Goal: Information Seeking & Learning: Learn about a topic

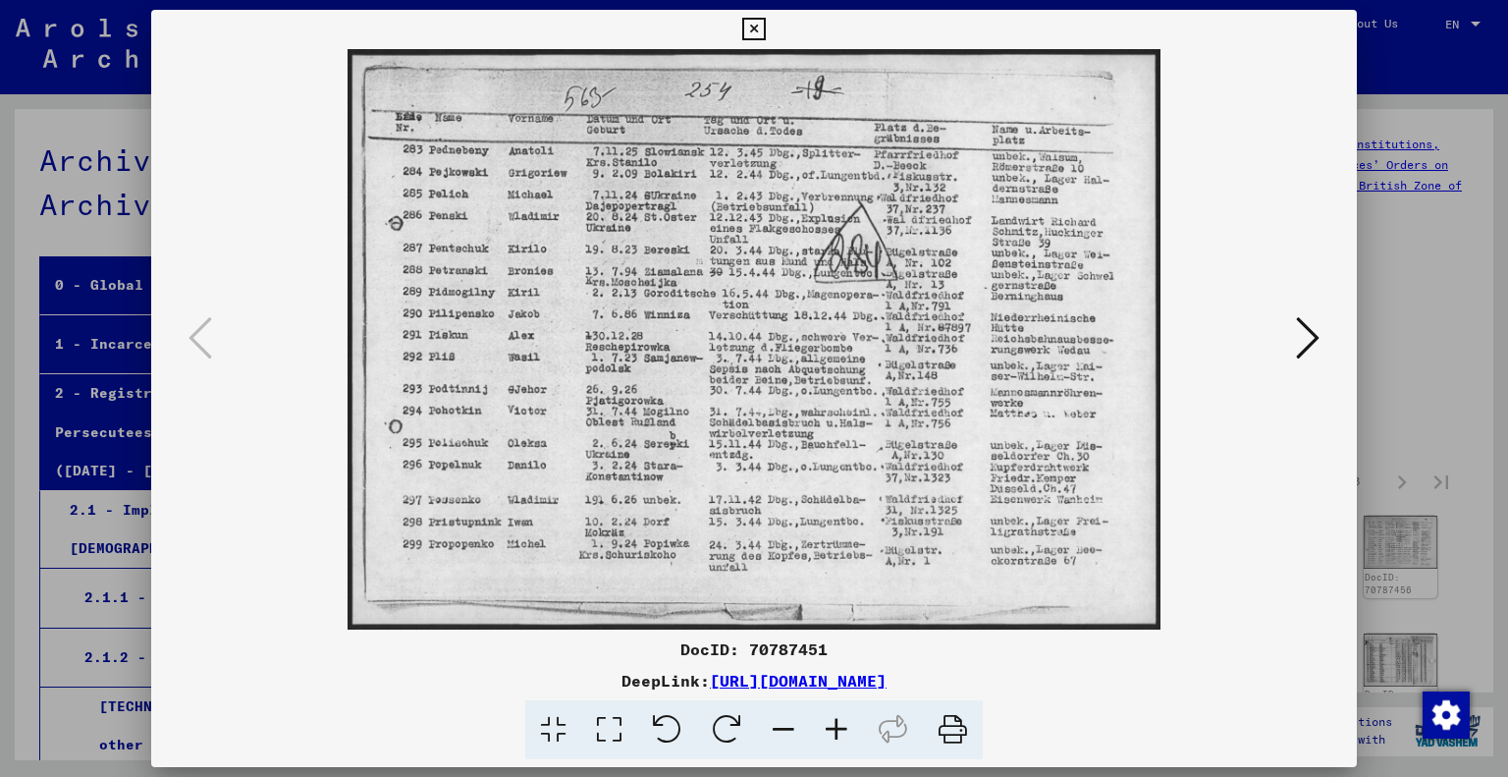
scroll to position [196, 0]
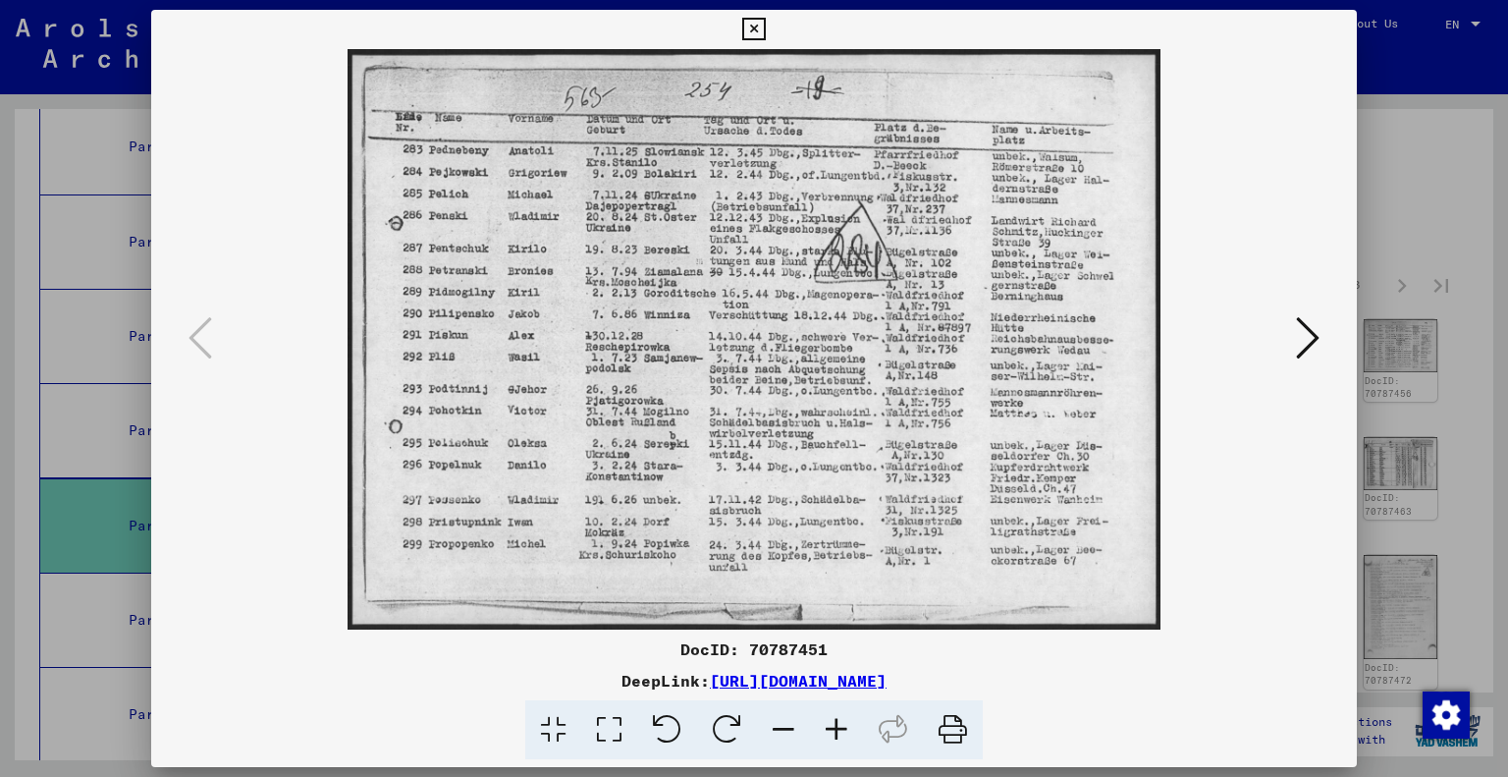
click at [1299, 341] on icon at bounding box center [1308, 337] width 24 height 47
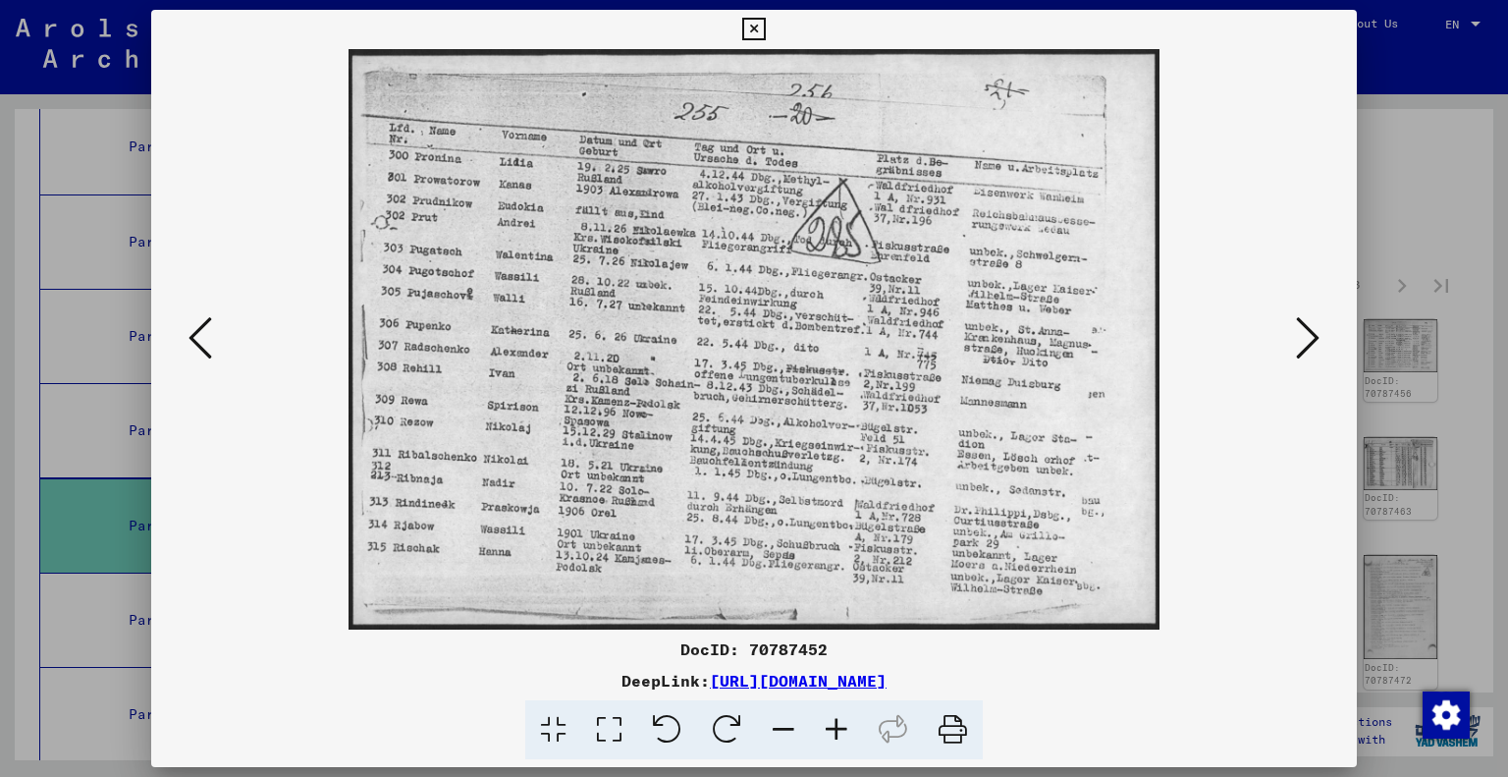
click at [1299, 341] on icon at bounding box center [1308, 337] width 24 height 47
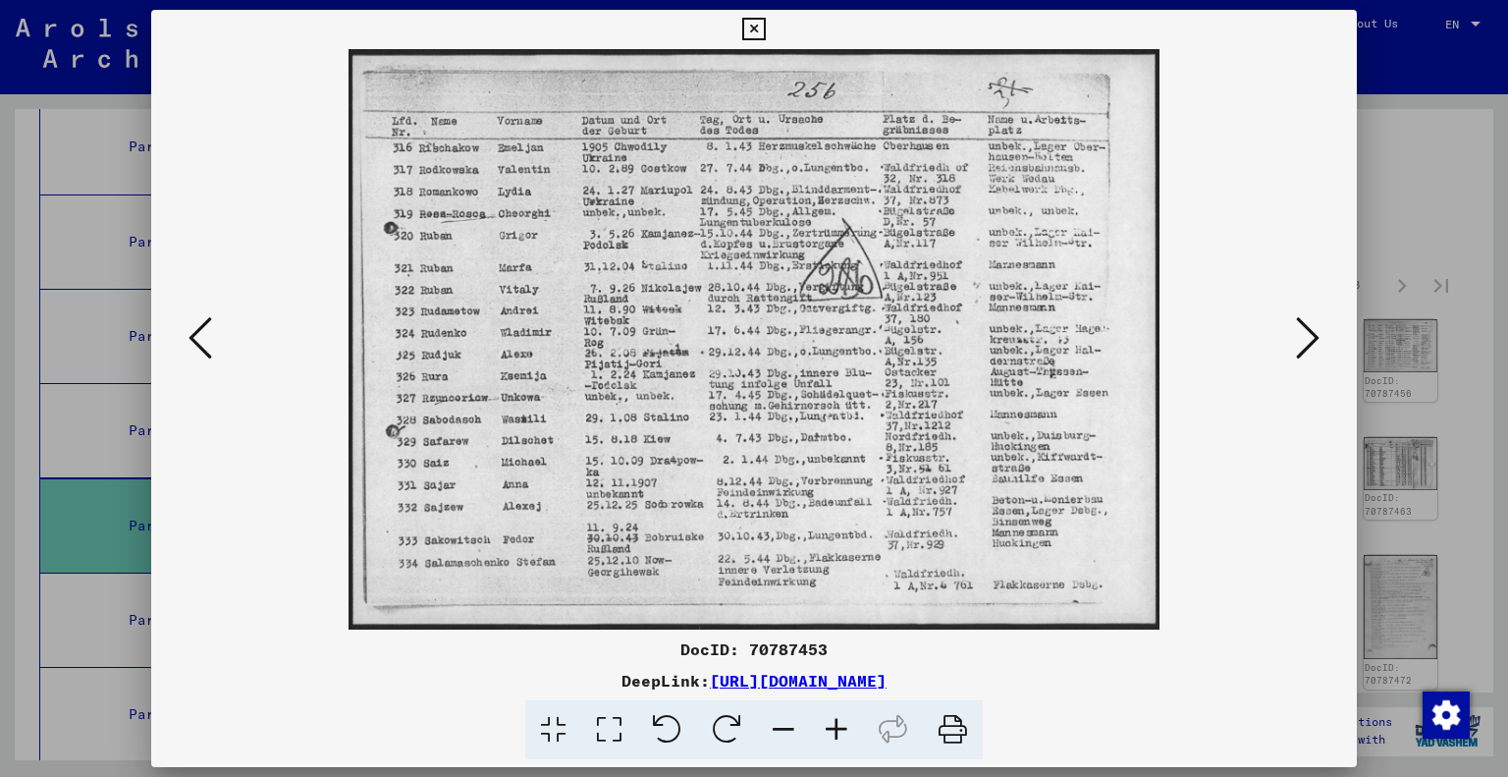
click at [1299, 341] on icon at bounding box center [1308, 337] width 24 height 47
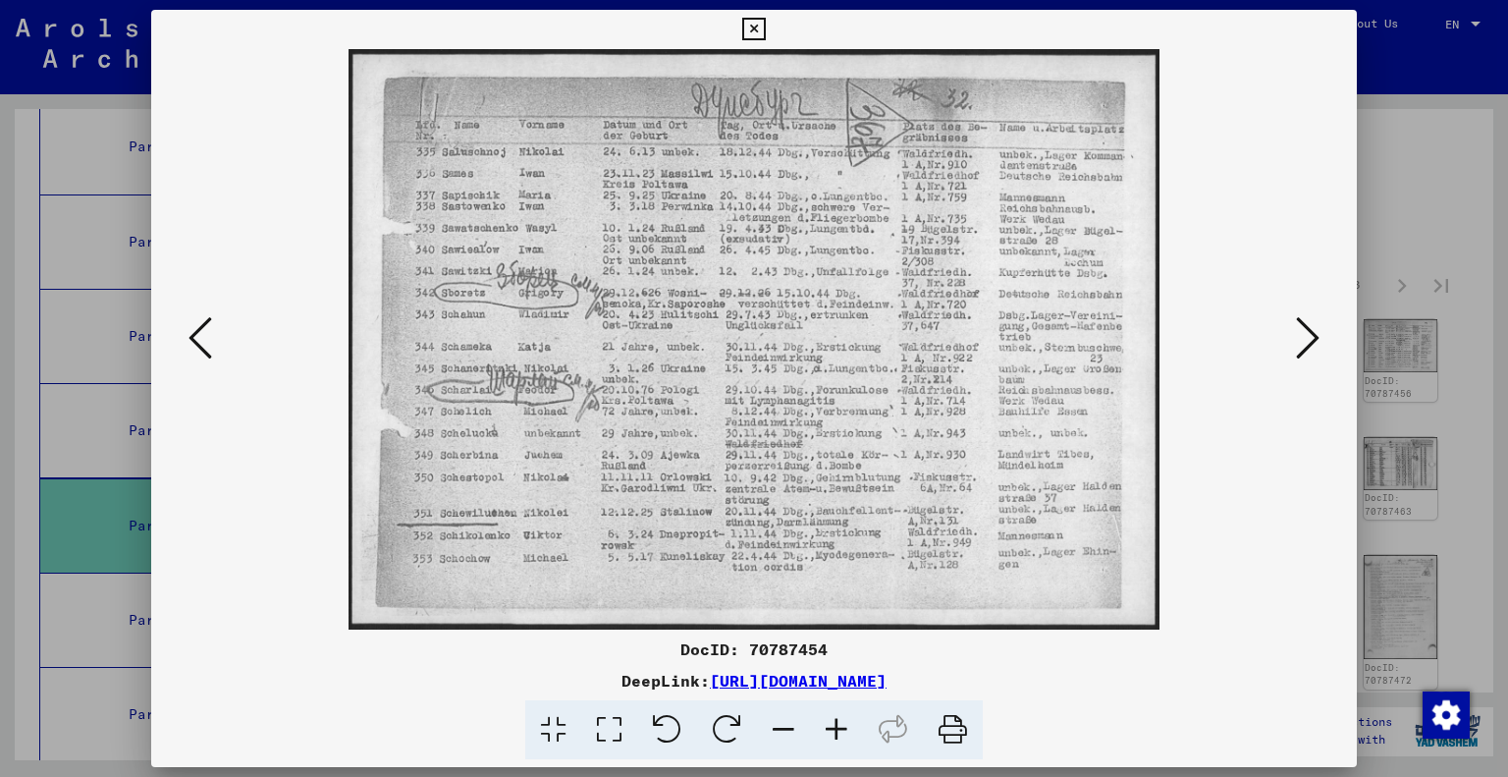
click at [1299, 341] on icon at bounding box center [1308, 337] width 24 height 47
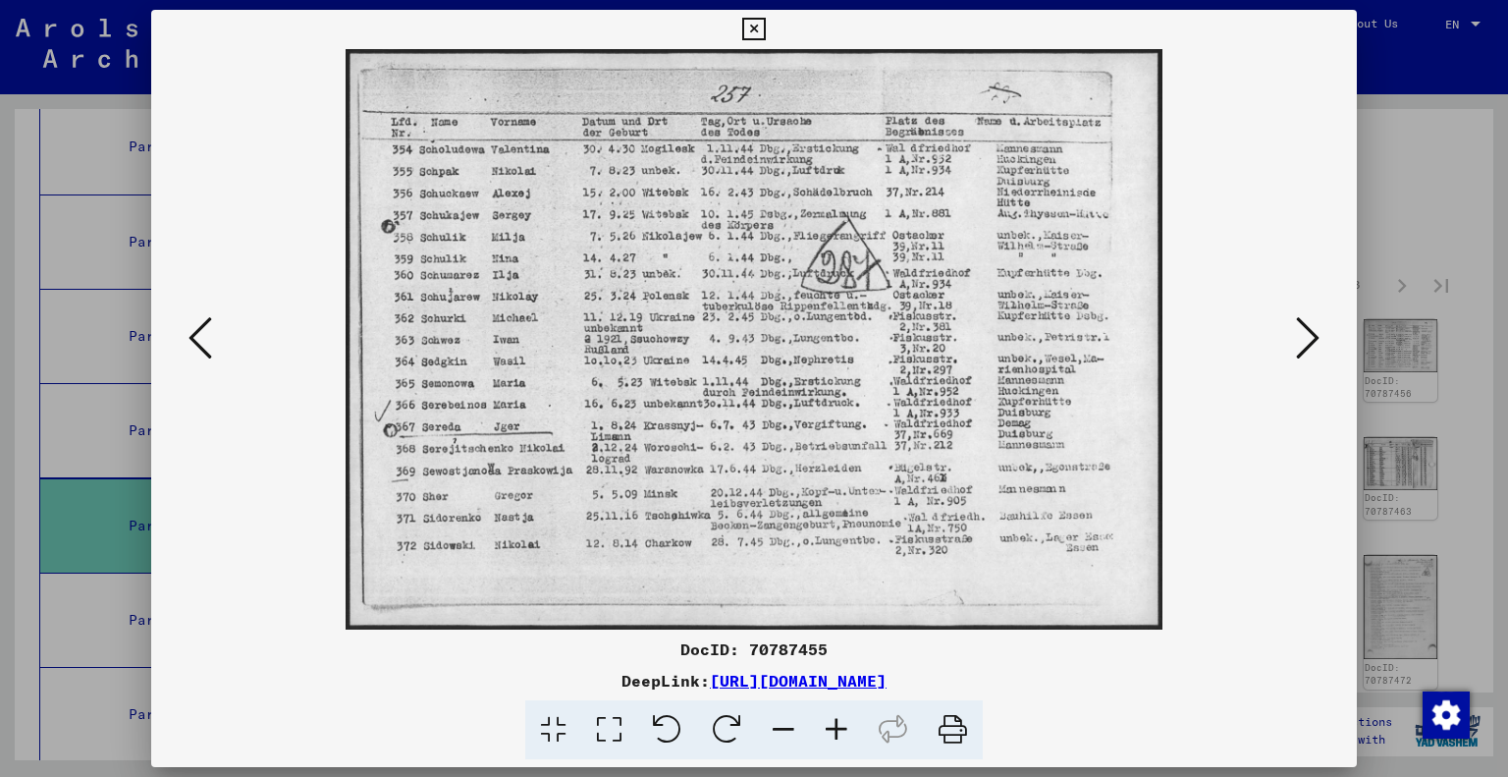
click at [1299, 341] on icon at bounding box center [1308, 337] width 24 height 47
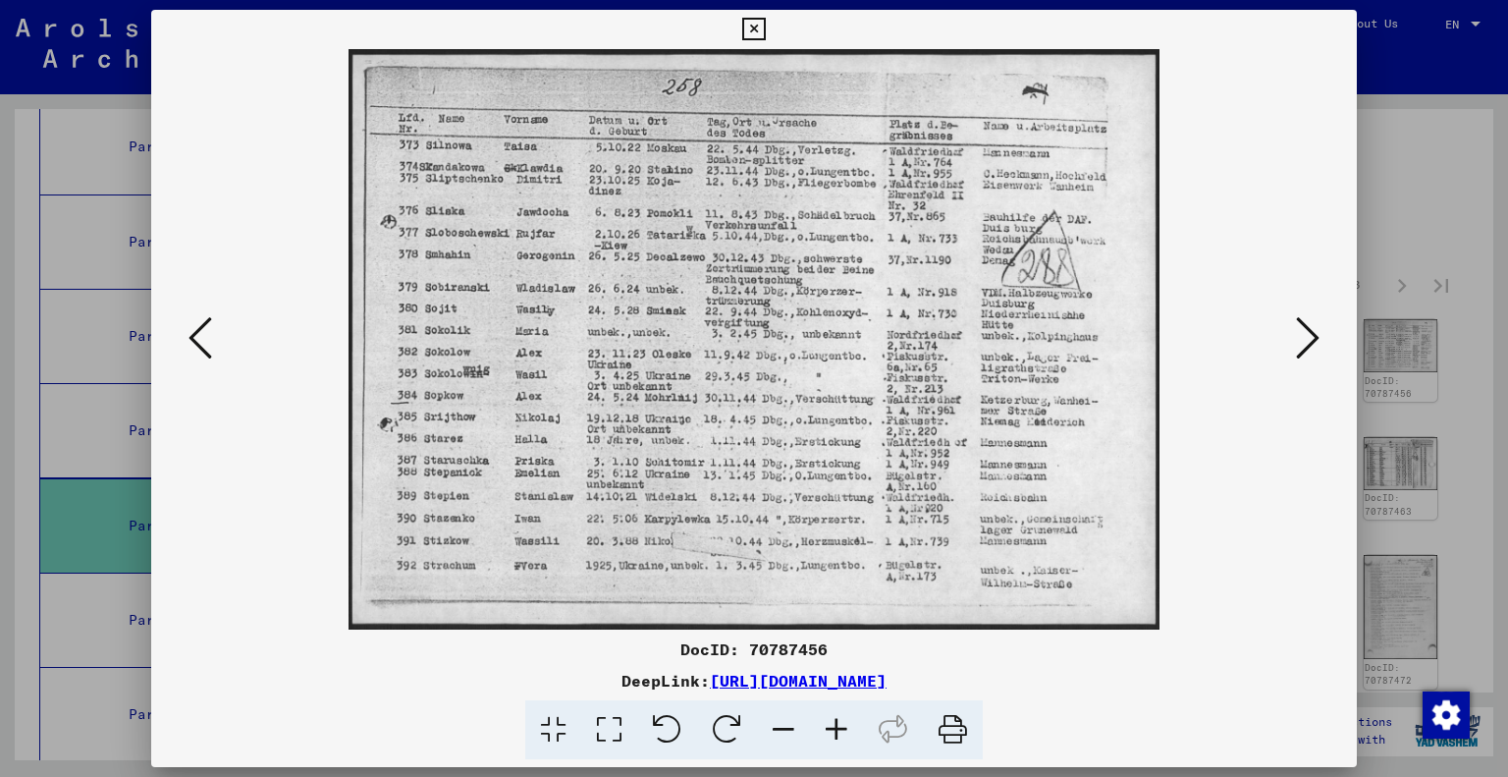
click at [1299, 341] on icon at bounding box center [1308, 337] width 24 height 47
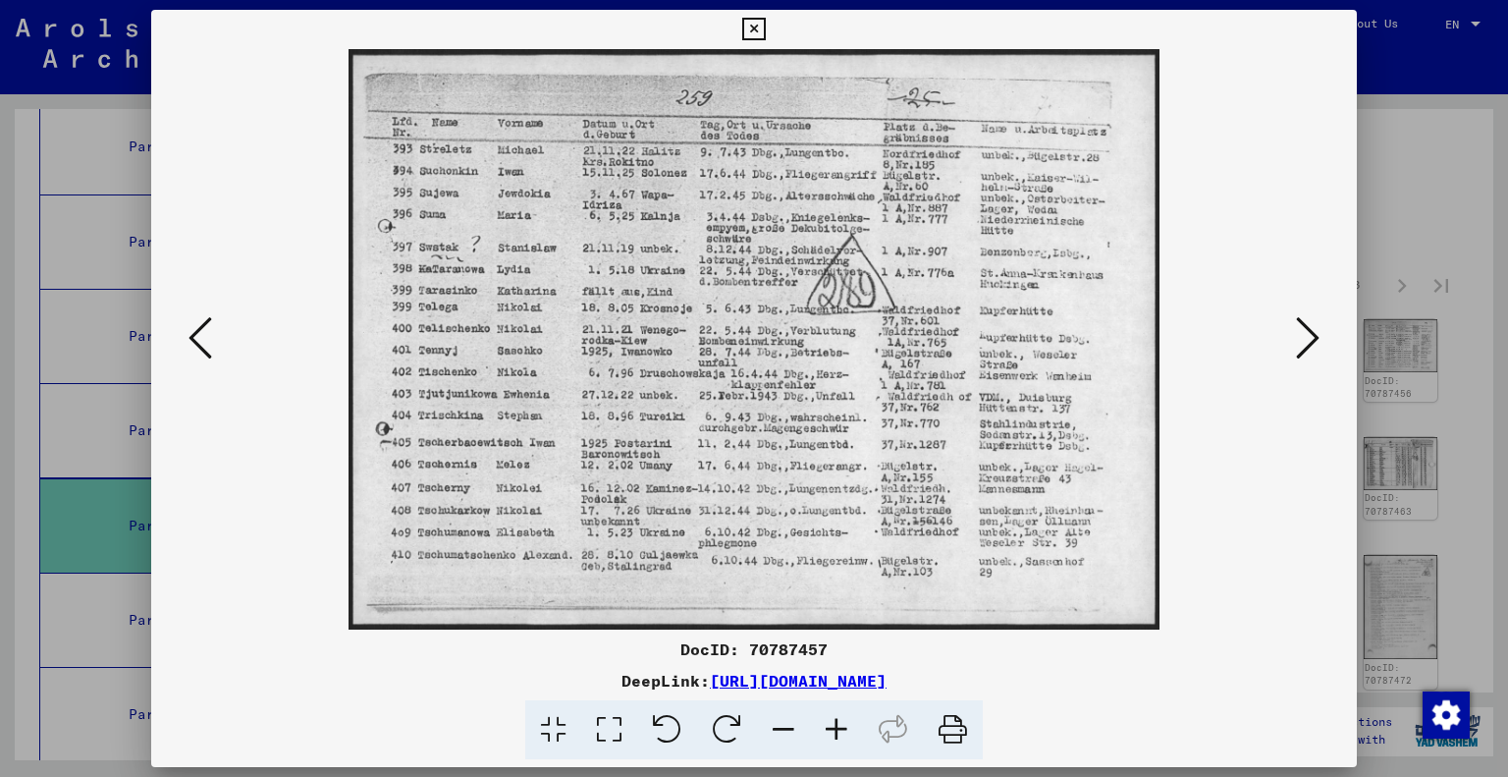
click at [1299, 341] on icon at bounding box center [1308, 337] width 24 height 47
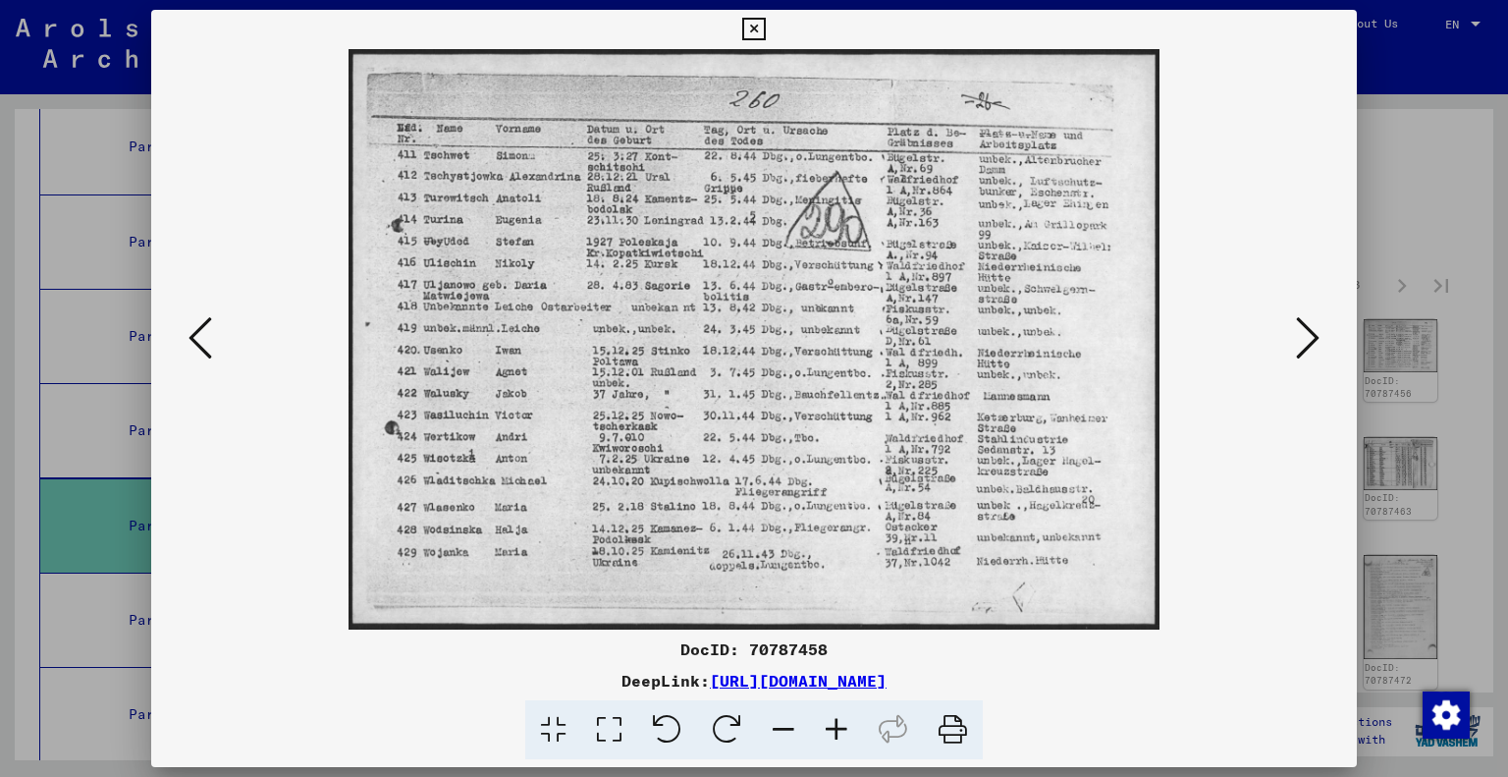
click at [1319, 331] on icon at bounding box center [1308, 337] width 24 height 47
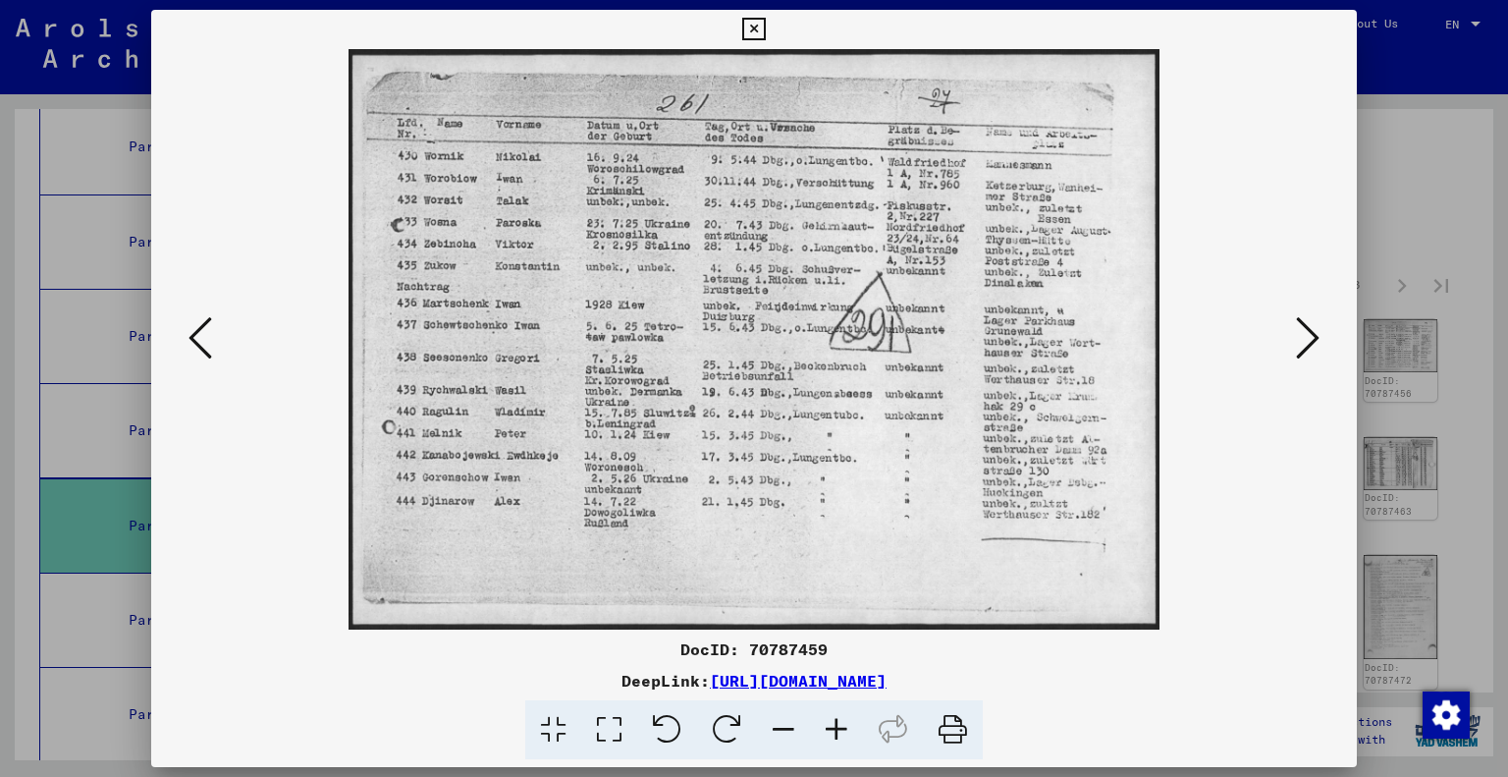
click at [1305, 340] on icon at bounding box center [1308, 337] width 24 height 47
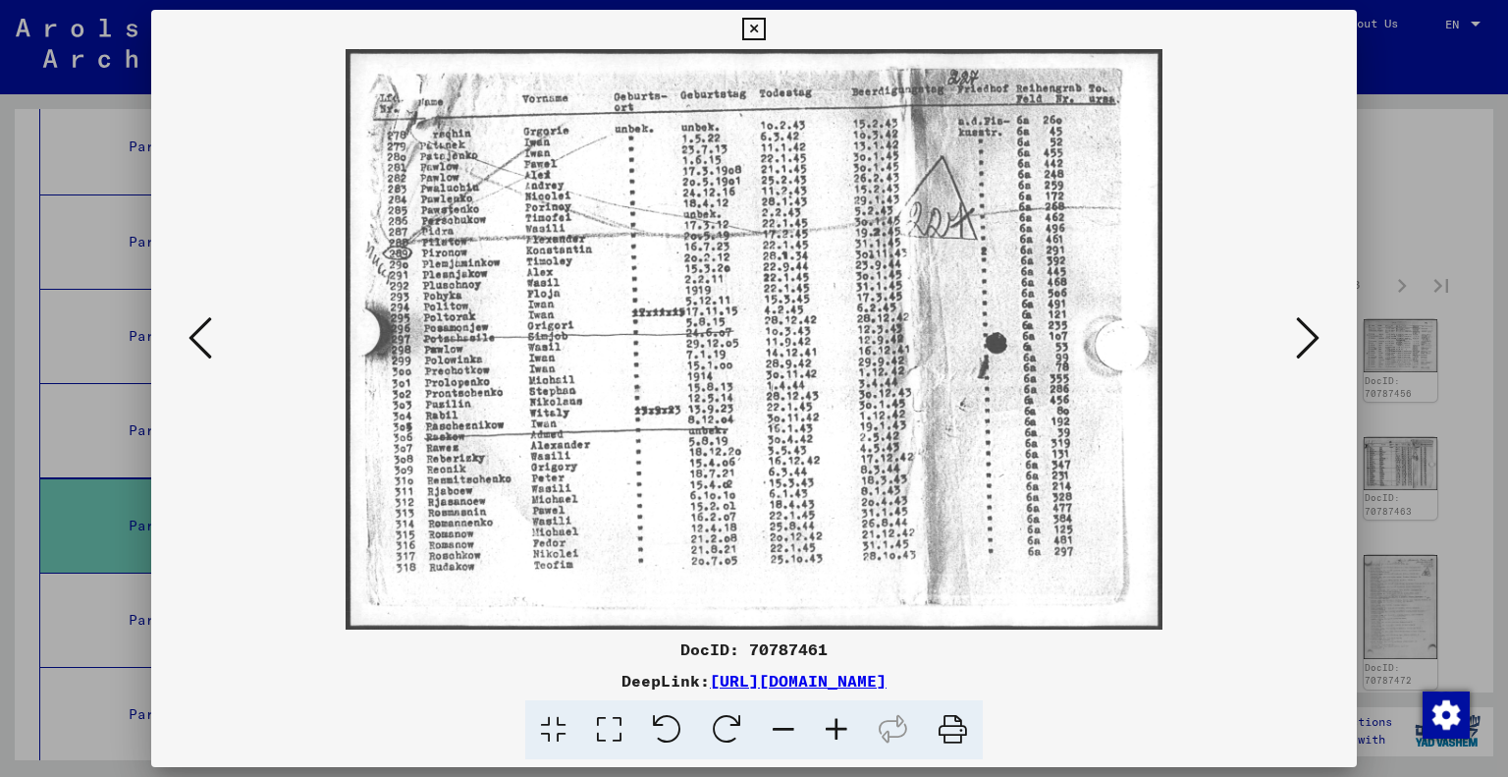
click at [207, 333] on icon at bounding box center [201, 337] width 24 height 47
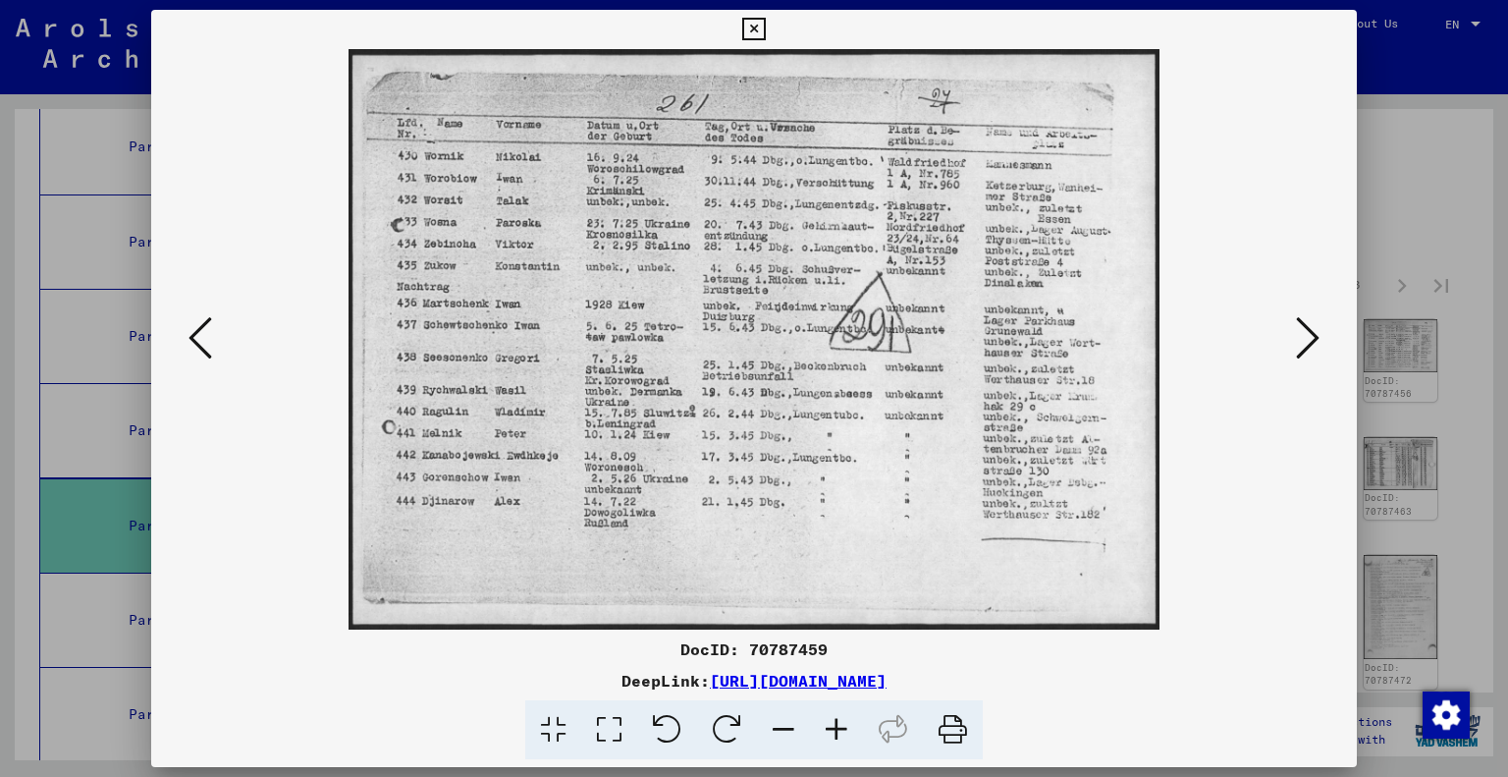
click at [208, 337] on icon at bounding box center [201, 337] width 24 height 47
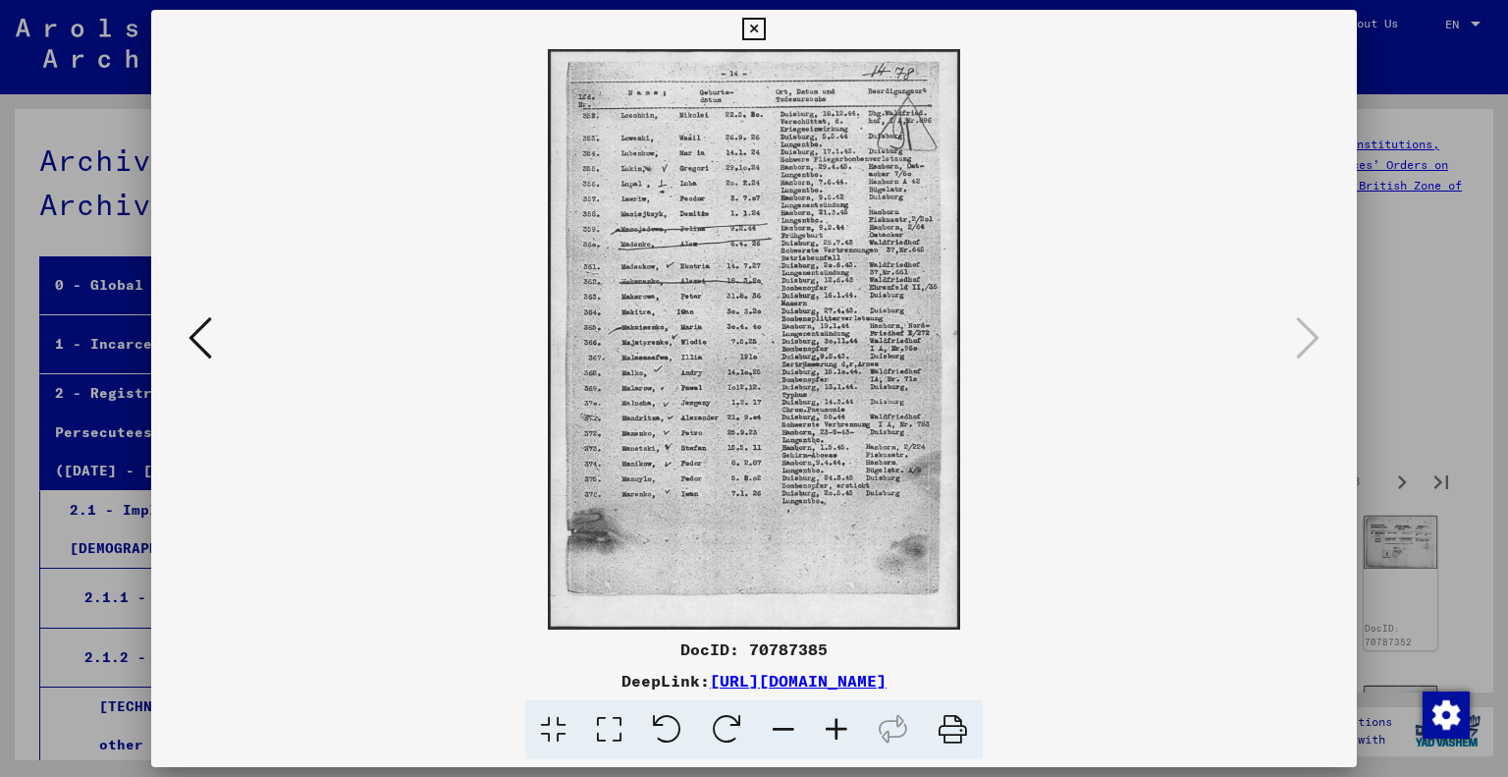
scroll to position [473, 0]
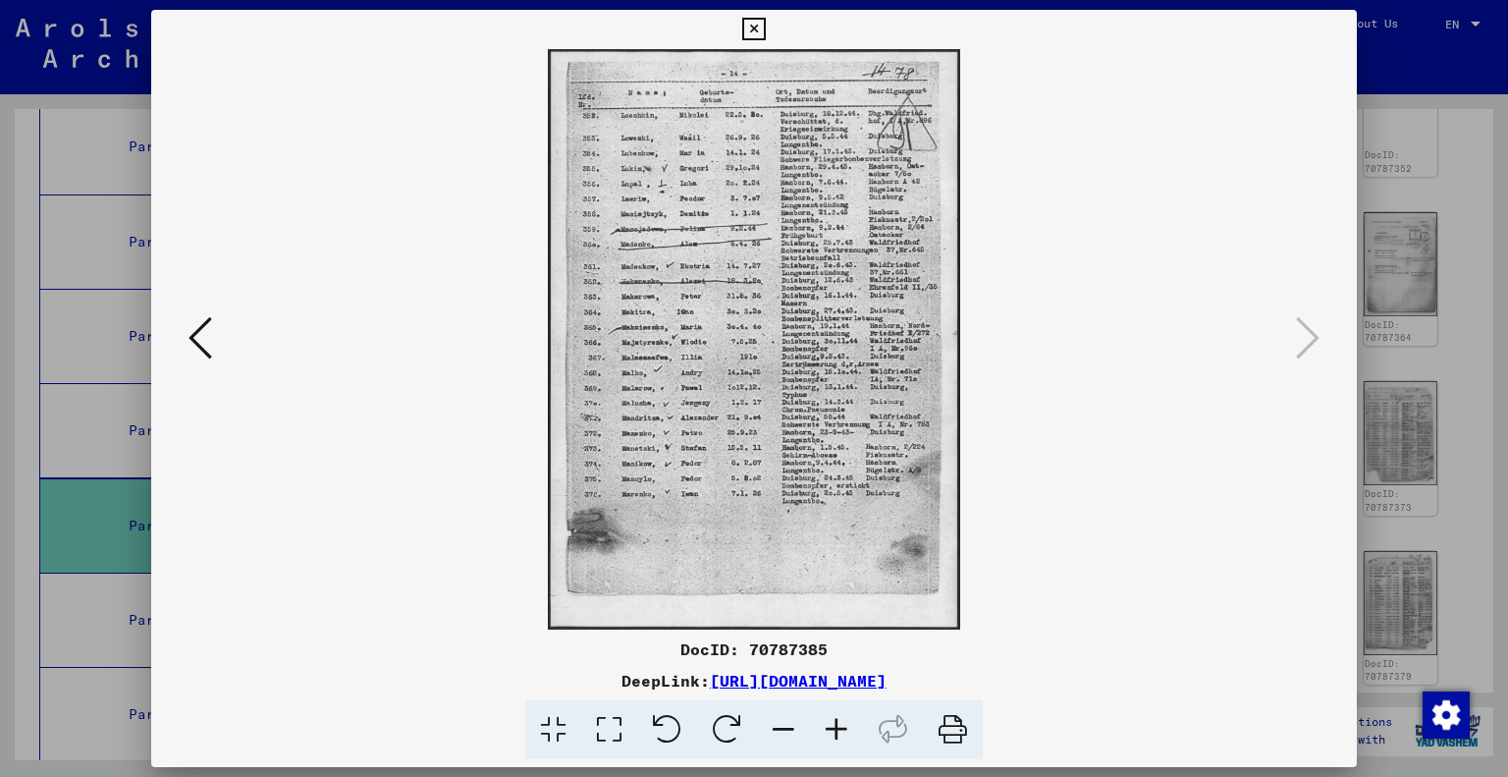
click at [617, 734] on icon at bounding box center [609, 730] width 56 height 60
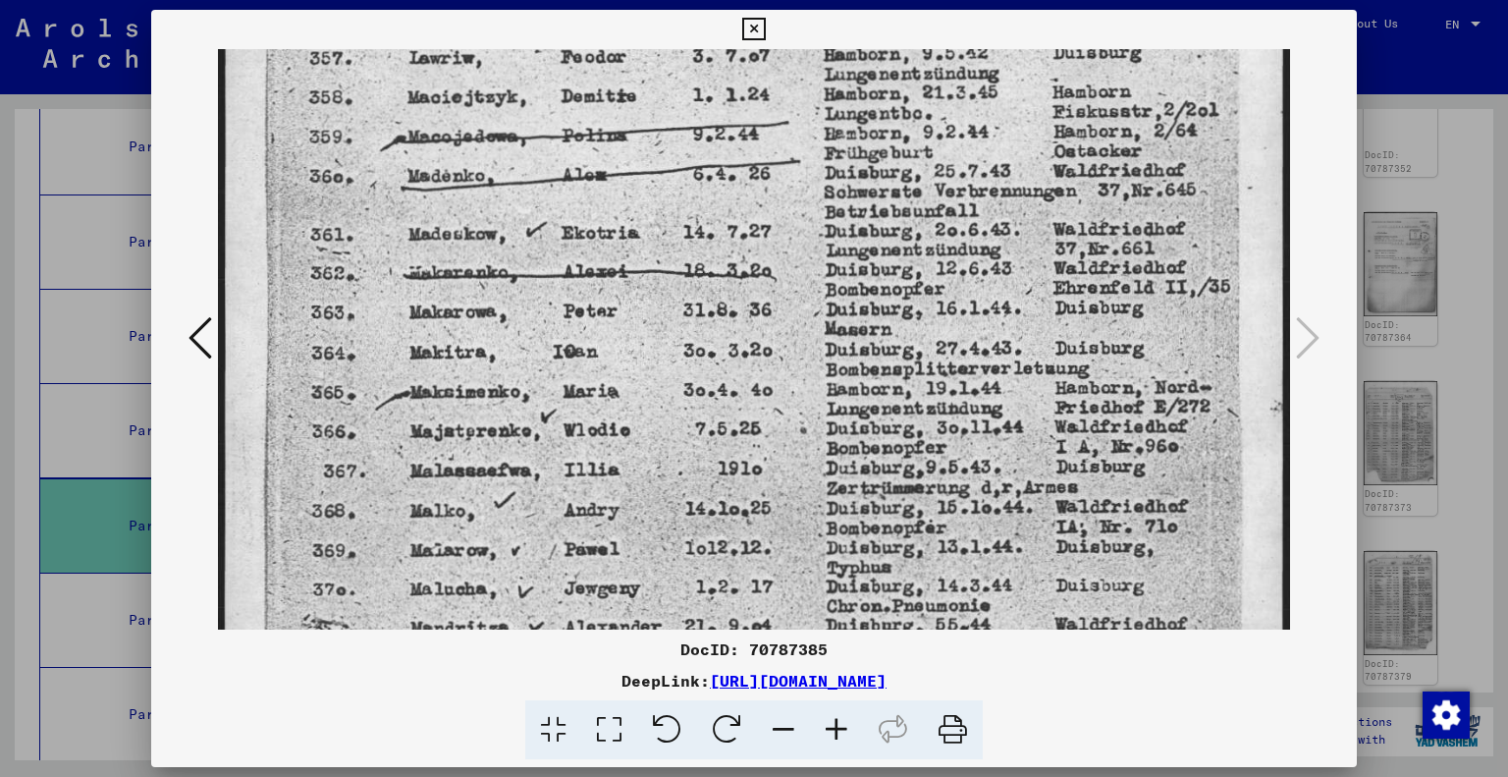
drag, startPoint x: 693, startPoint y: 329, endPoint x: 714, endPoint y: 178, distance: 152.6
click at [714, 178] on img at bounding box center [754, 423] width 1073 height 1510
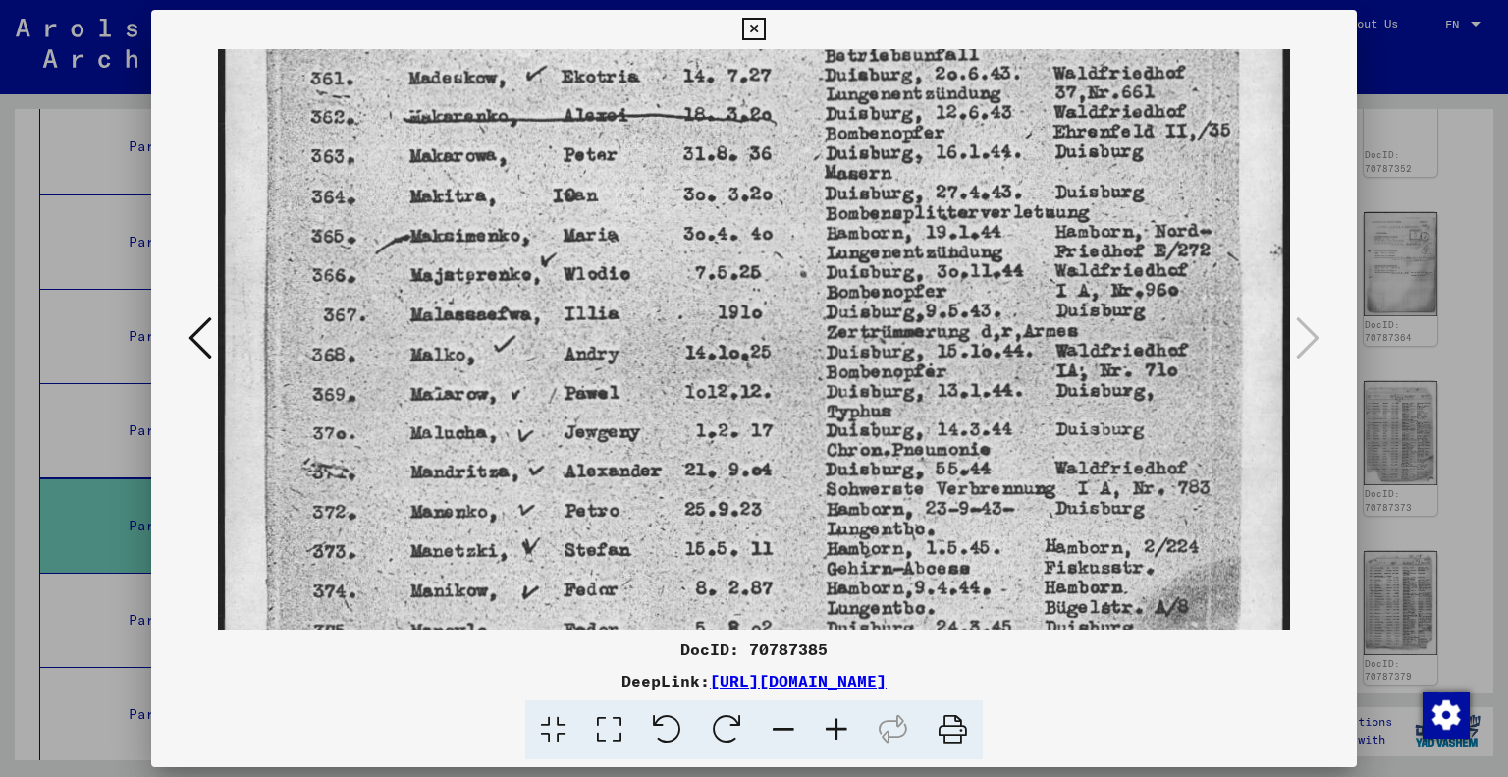
scroll to position [648, 0]
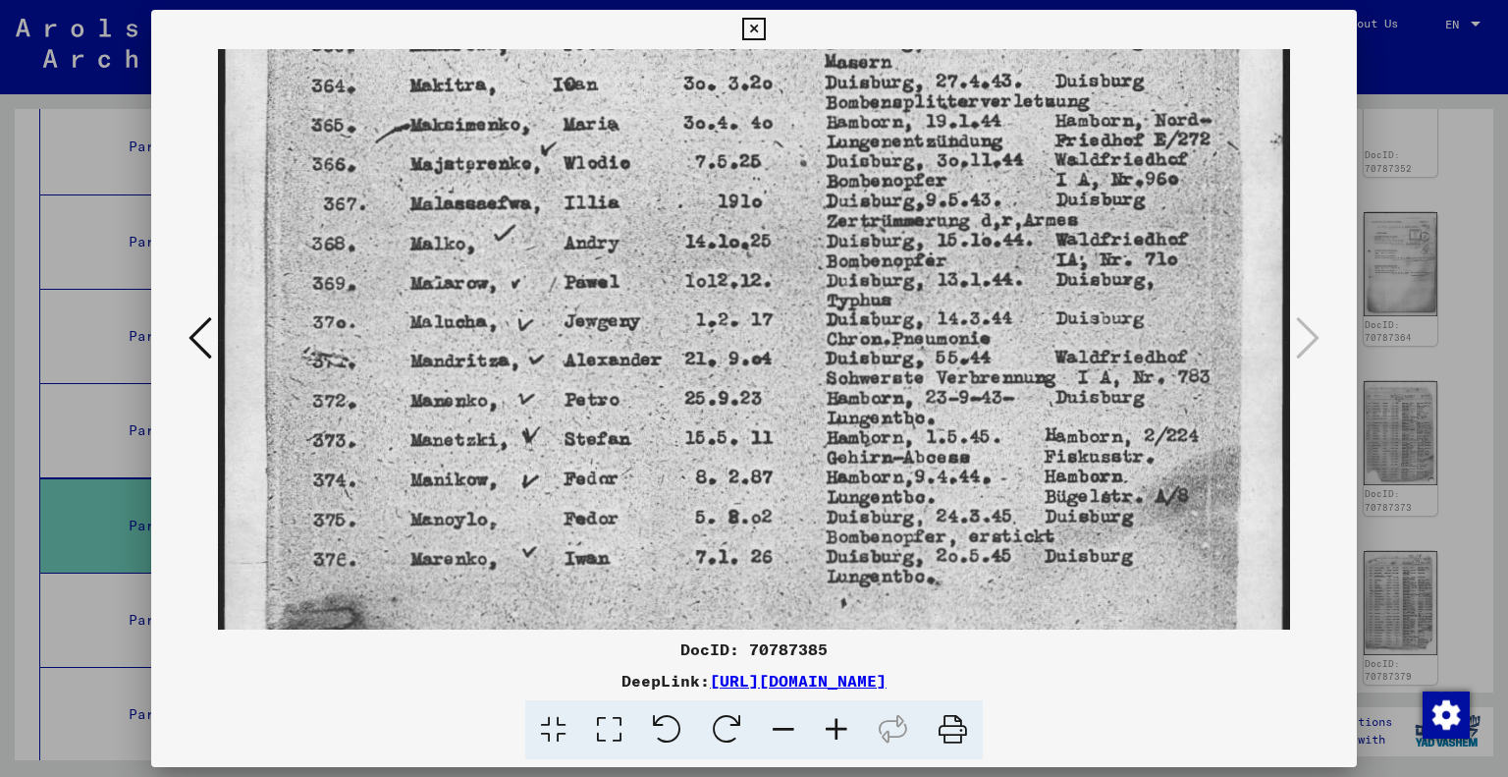
drag, startPoint x: 725, startPoint y: 428, endPoint x: 766, endPoint y: 163, distance: 268.3
click at [766, 163] on img at bounding box center [754, 156] width 1073 height 1510
